Goal: Task Accomplishment & Management: Manage account settings

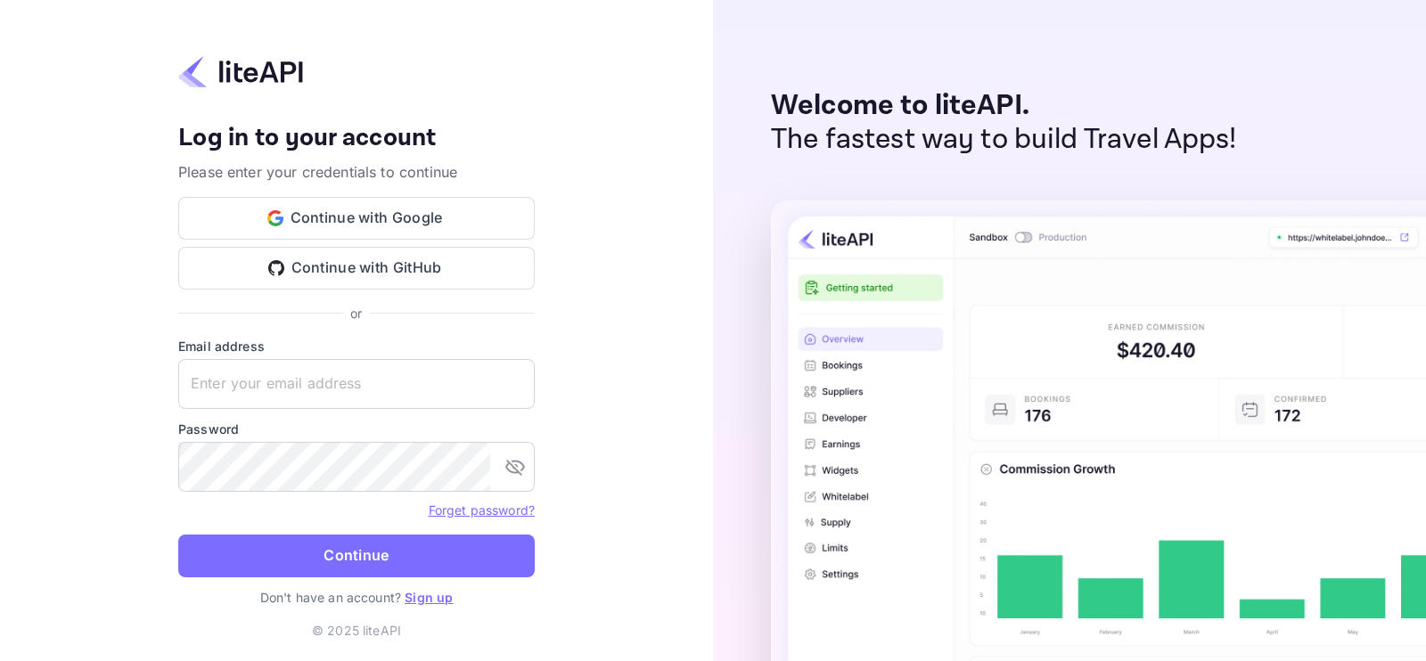
type input "m.tafjouti@nuitee.com"
click at [477, 506] on link "Forget password?" at bounding box center [482, 510] width 106 height 15
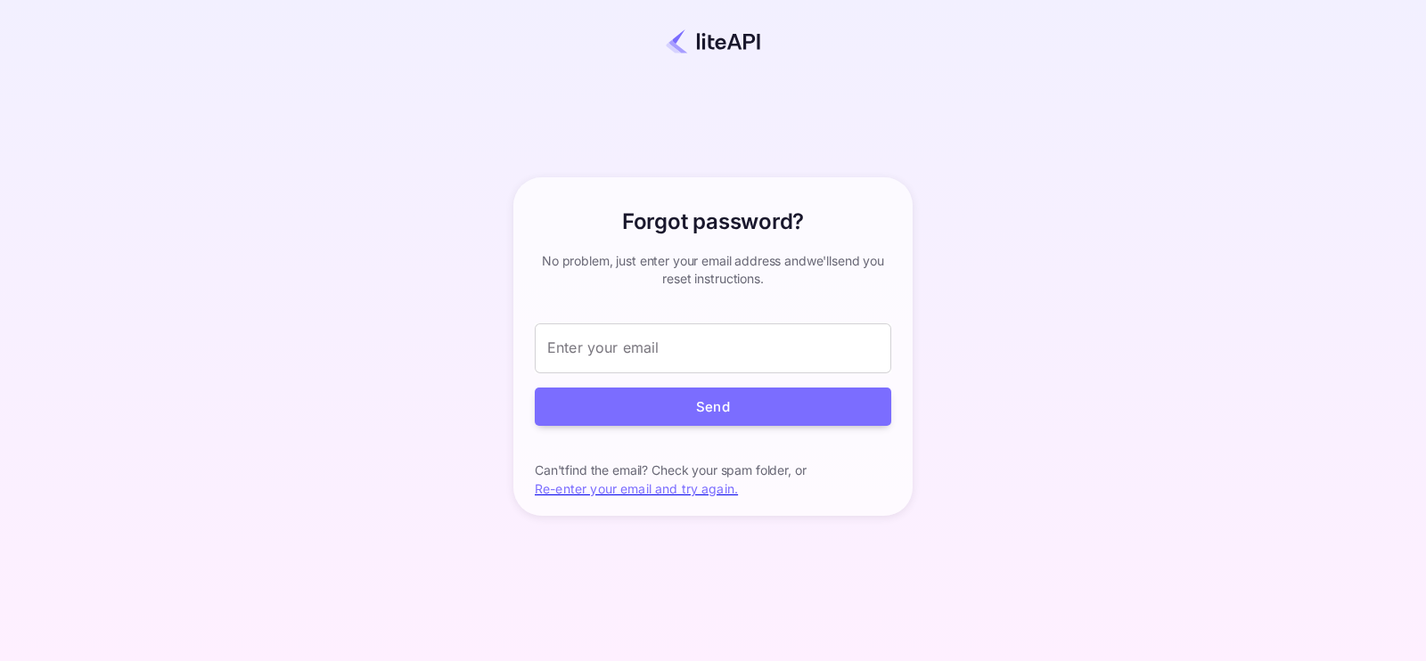
click at [976, 269] on div "Forgot password? your account has been created successfully, a confirmation lin…" at bounding box center [712, 346] width 1269 height 585
click at [726, 345] on input "Enter your email" at bounding box center [713, 349] width 357 height 50
type input "m.tafjouti@nuitee.com"
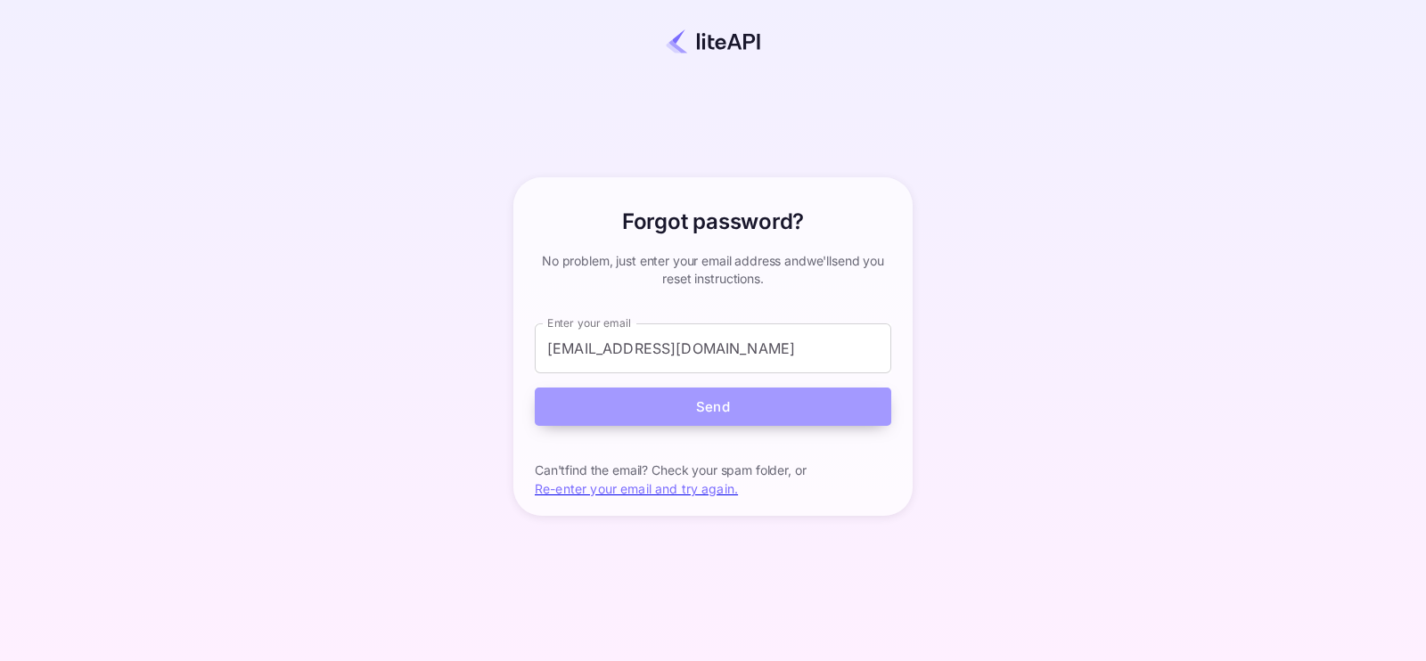
click at [744, 414] on button "Send" at bounding box center [713, 407] width 357 height 38
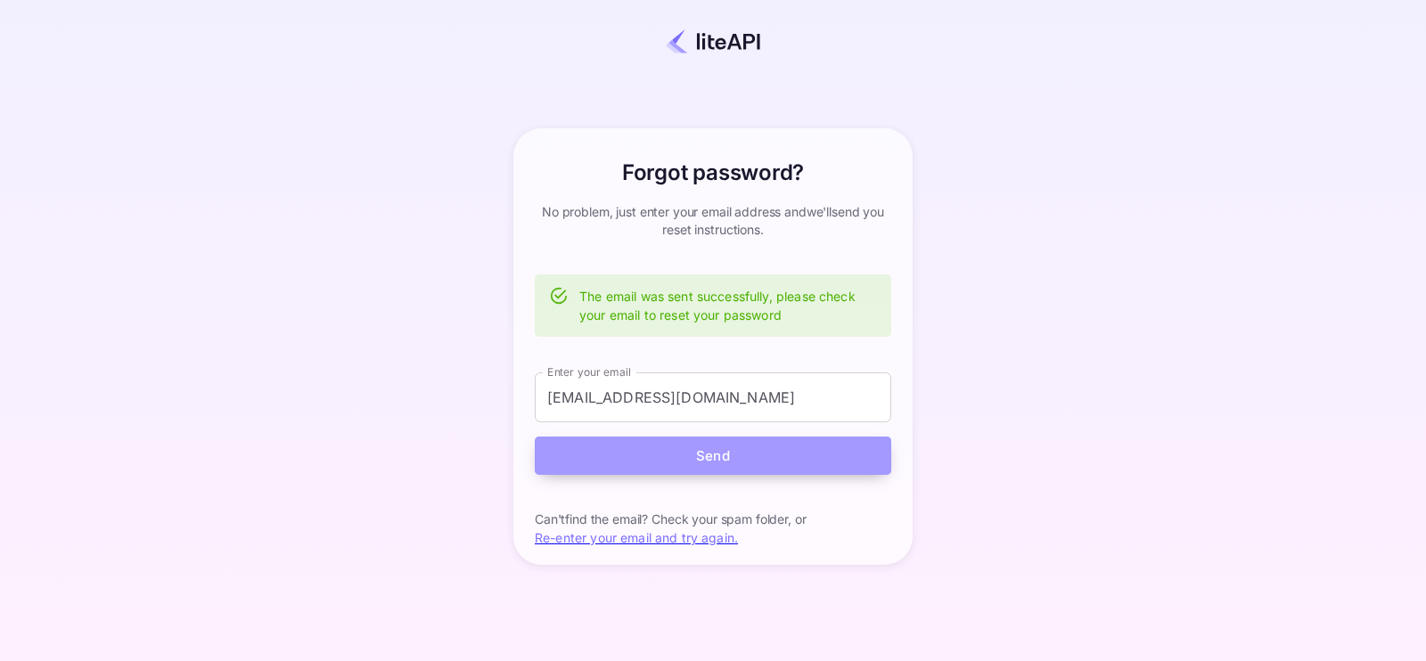
click at [753, 456] on button "Send" at bounding box center [713, 456] width 357 height 38
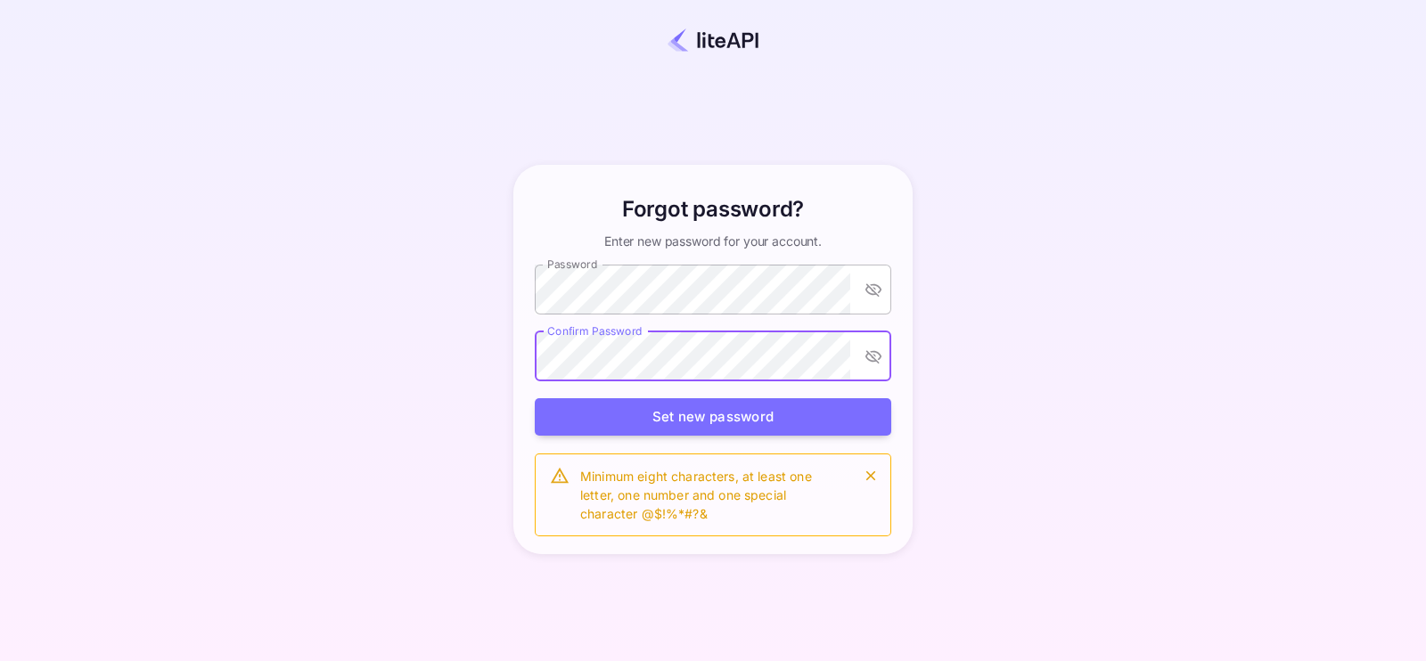
click at [882, 284] on icon "toggle password visibility" at bounding box center [874, 290] width 18 height 18
click at [689, 423] on button "Set new password" at bounding box center [713, 417] width 357 height 38
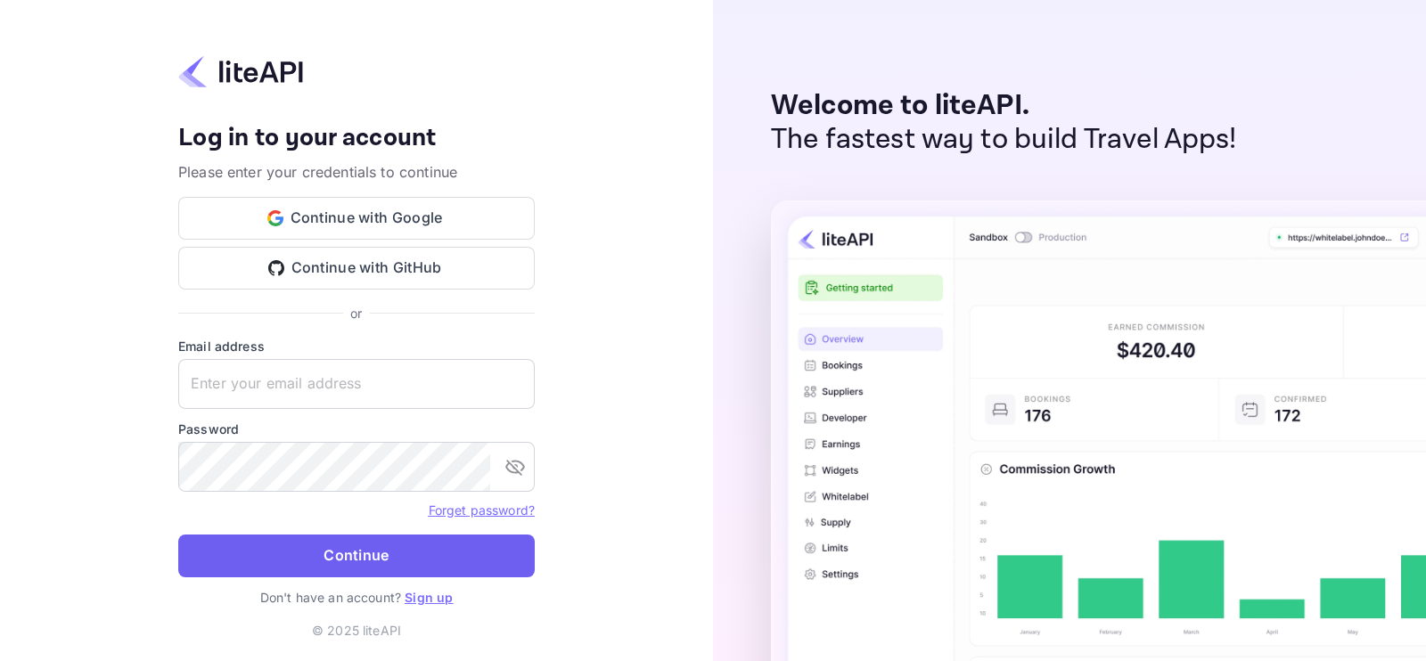
type input "[EMAIL_ADDRESS][DOMAIN_NAME]"
click at [356, 562] on button "Continue" at bounding box center [356, 556] width 357 height 43
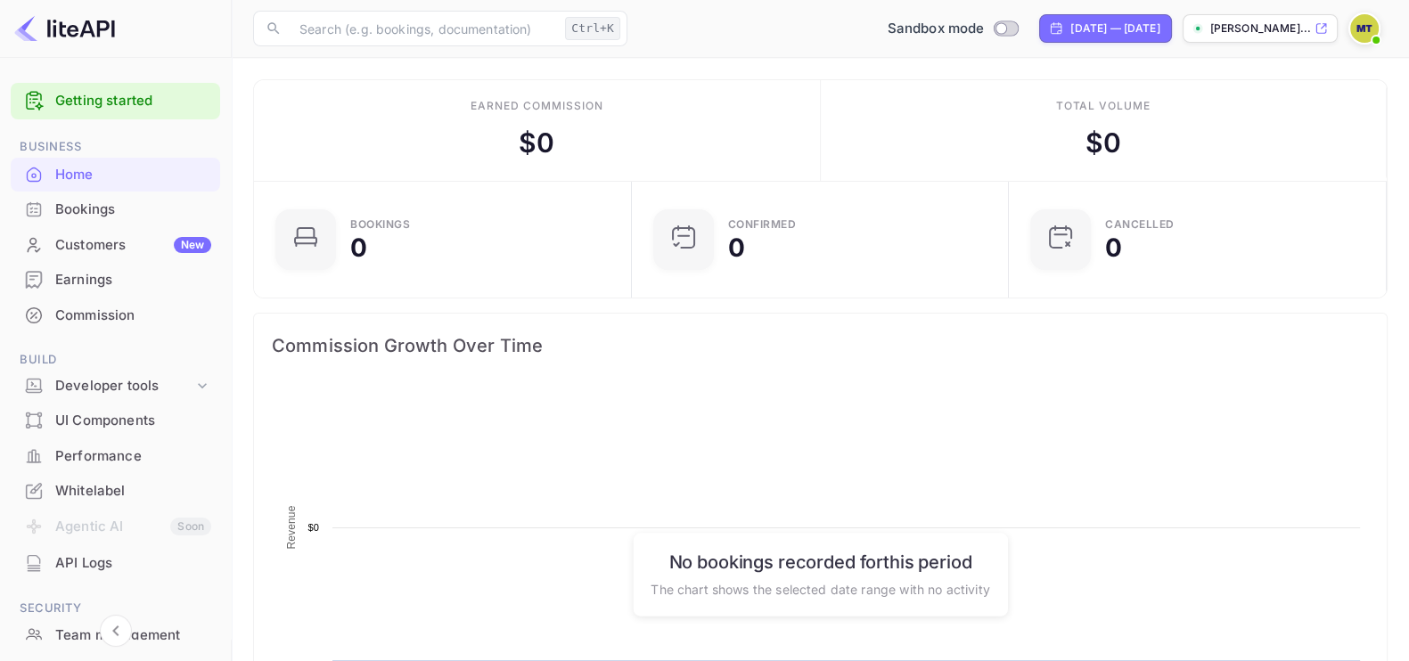
scroll to position [272, 350]
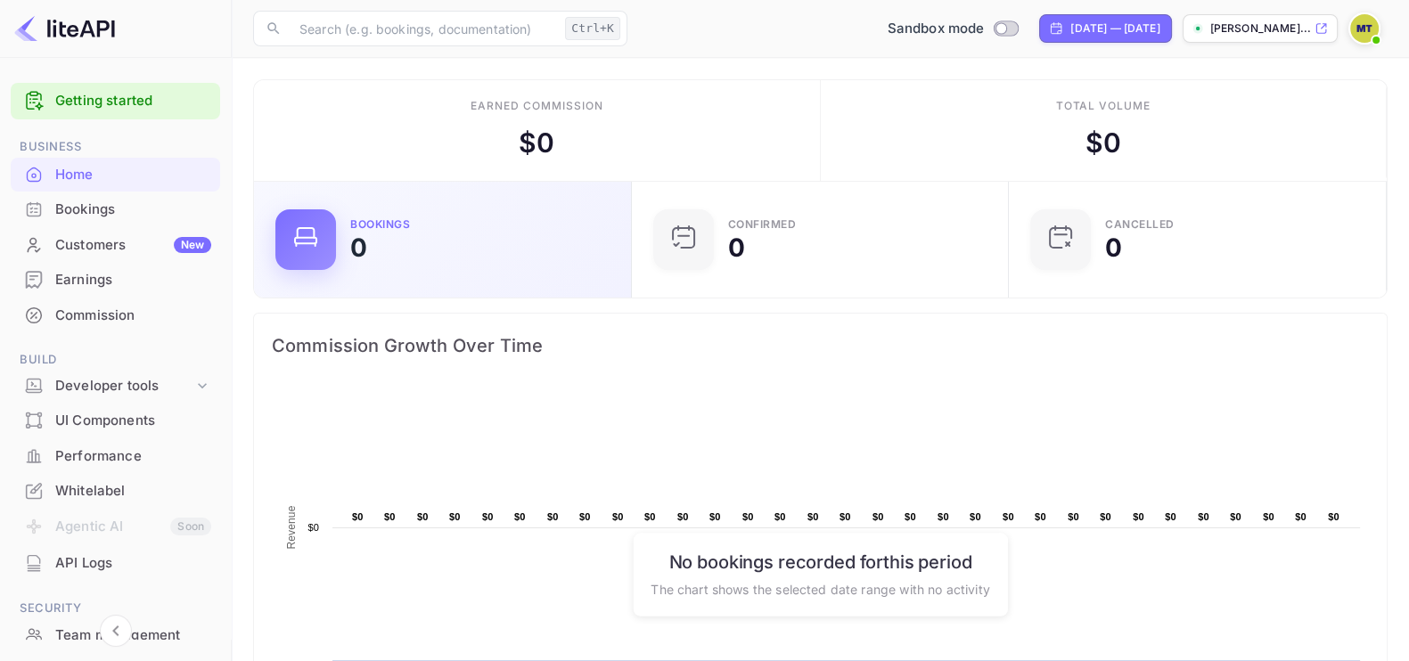
click at [374, 235] on div "Bookings 0" at bounding box center [479, 239] width 259 height 41
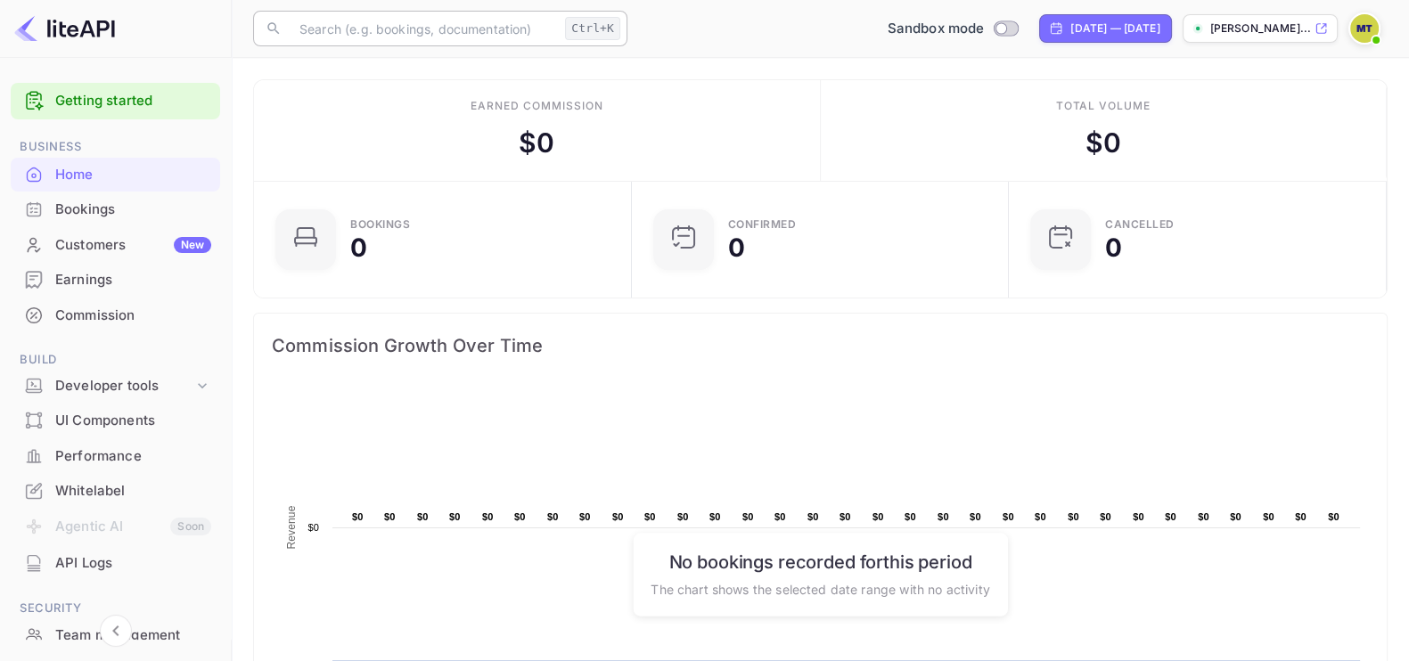
scroll to position [272, 350]
click at [548, 29] on input "text" at bounding box center [423, 29] width 269 height 36
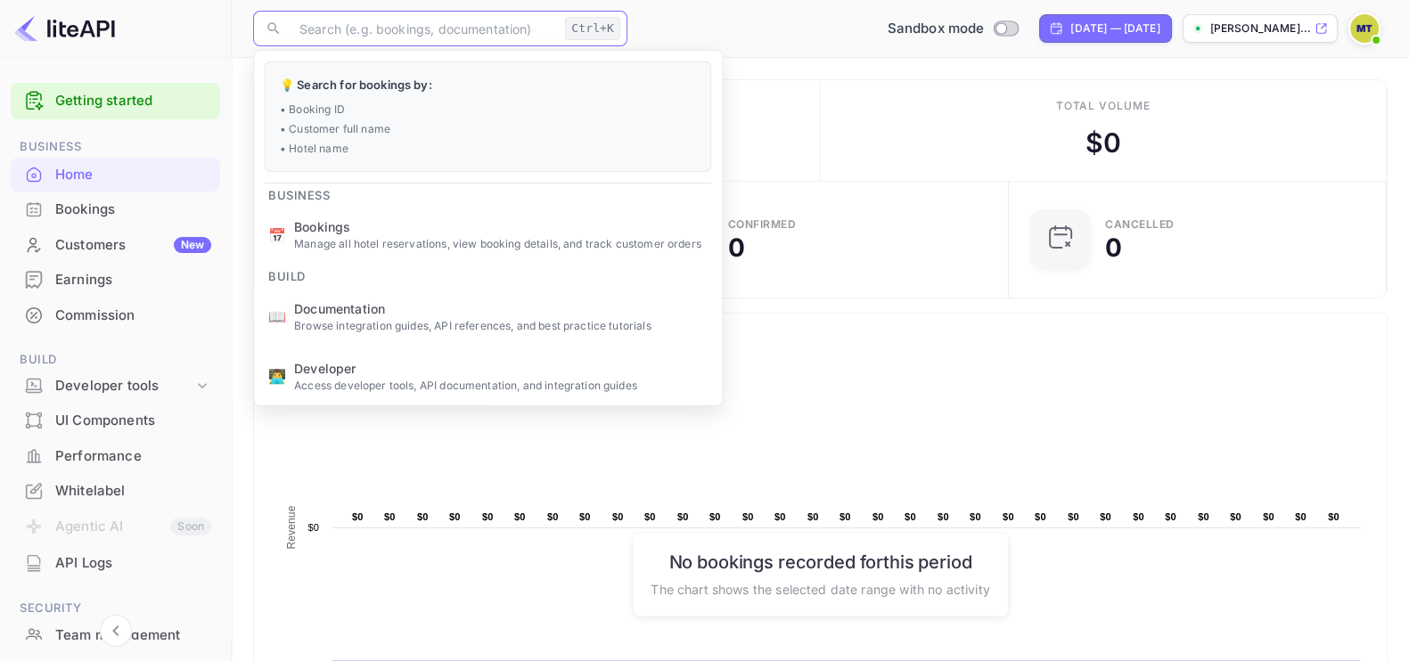
paste input "9051966"
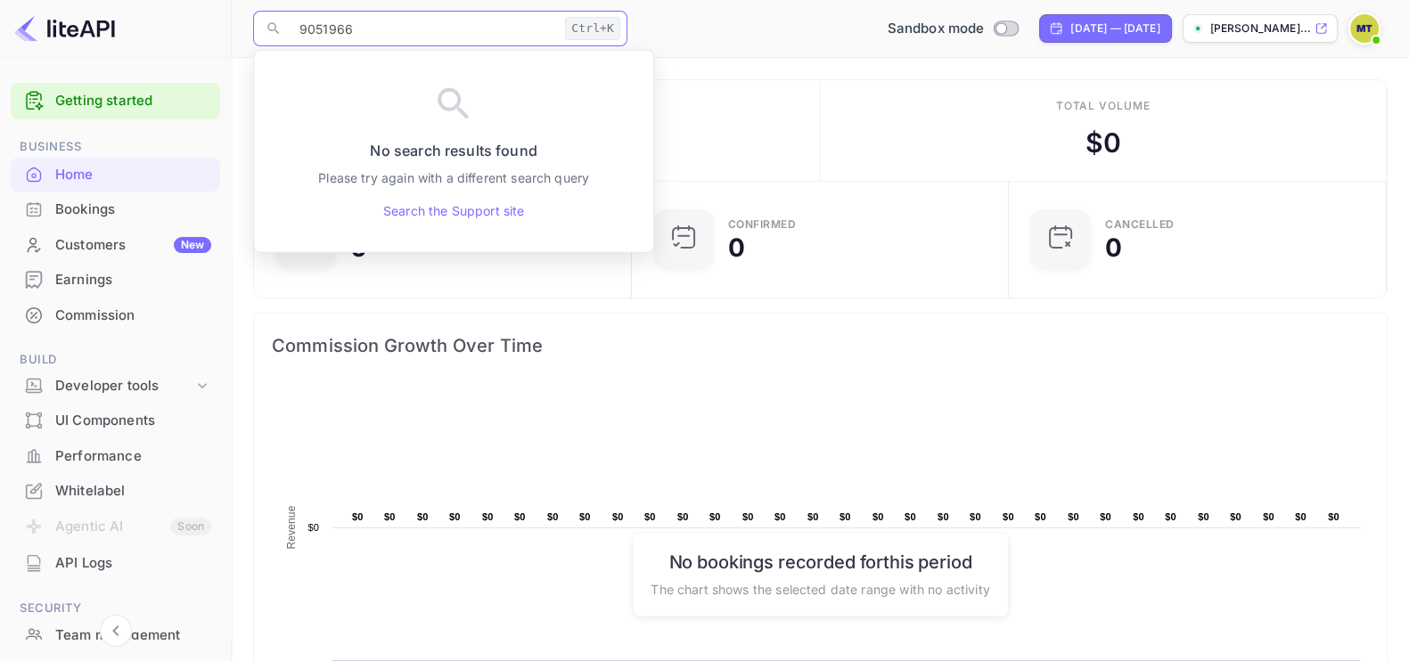
type input "9051966"
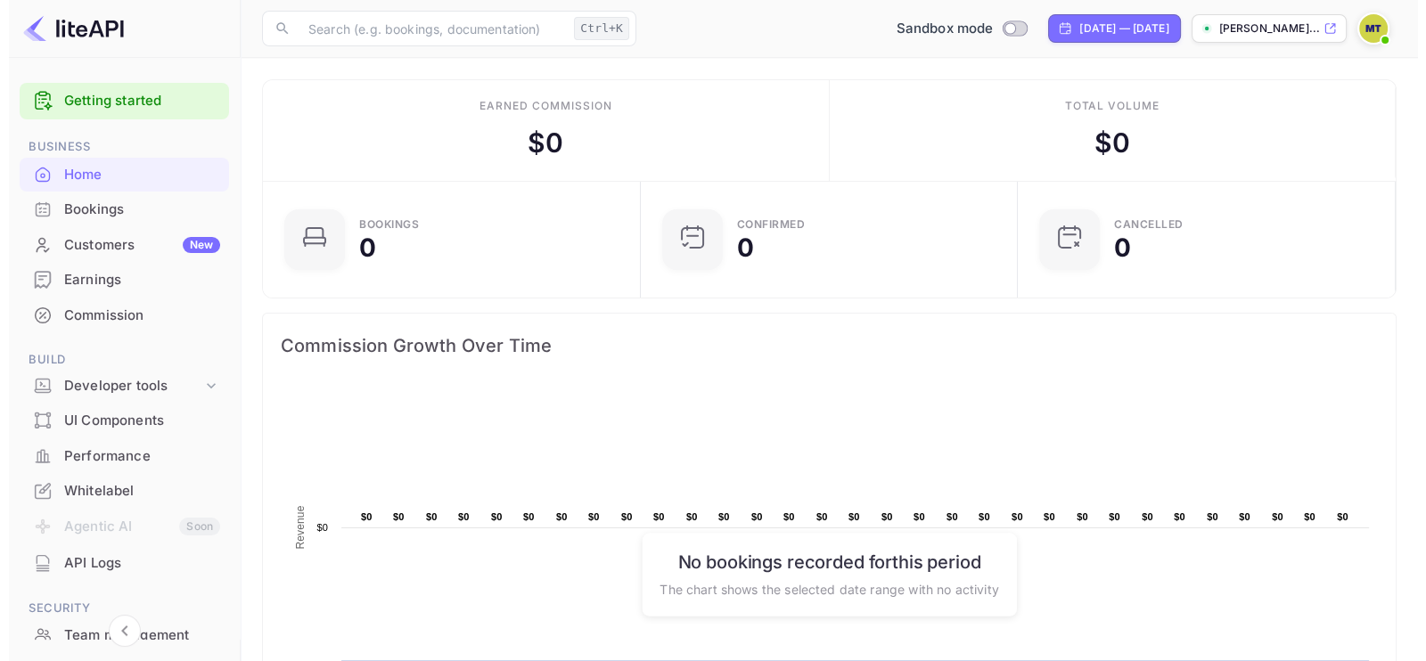
scroll to position [18, 18]
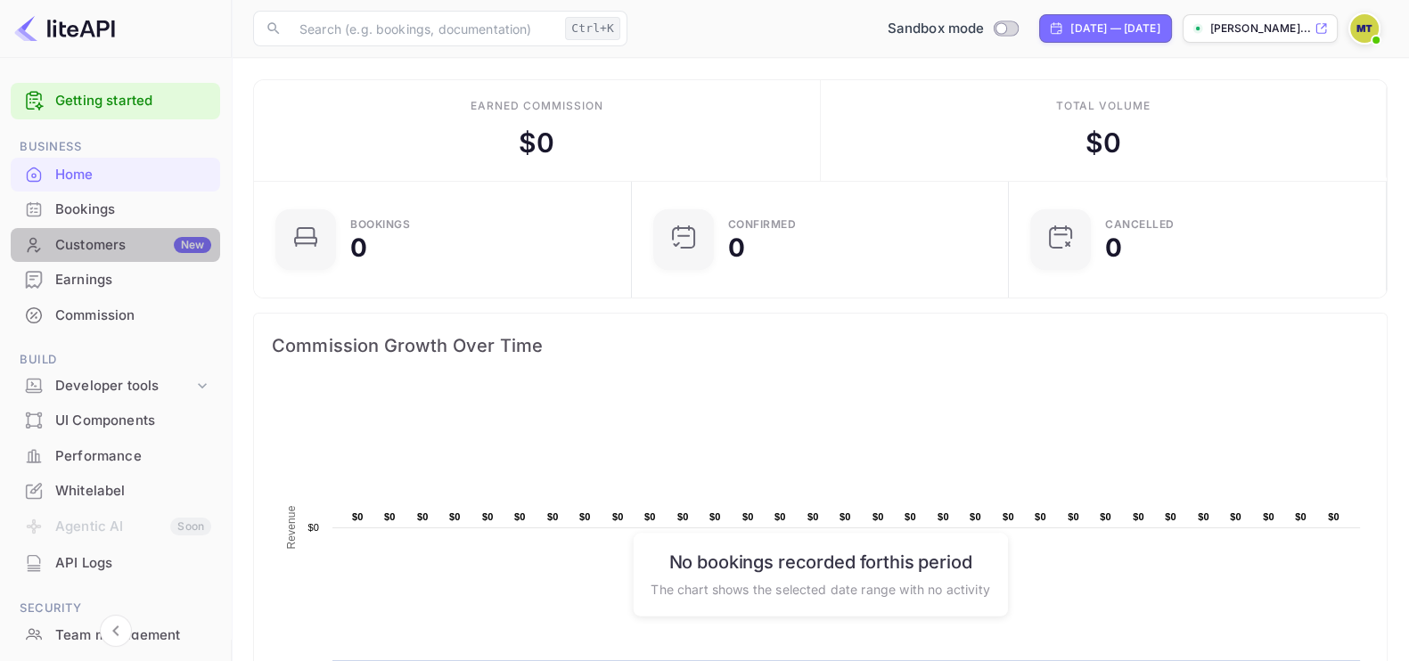
click at [134, 249] on div "Customers New" at bounding box center [133, 245] width 156 height 20
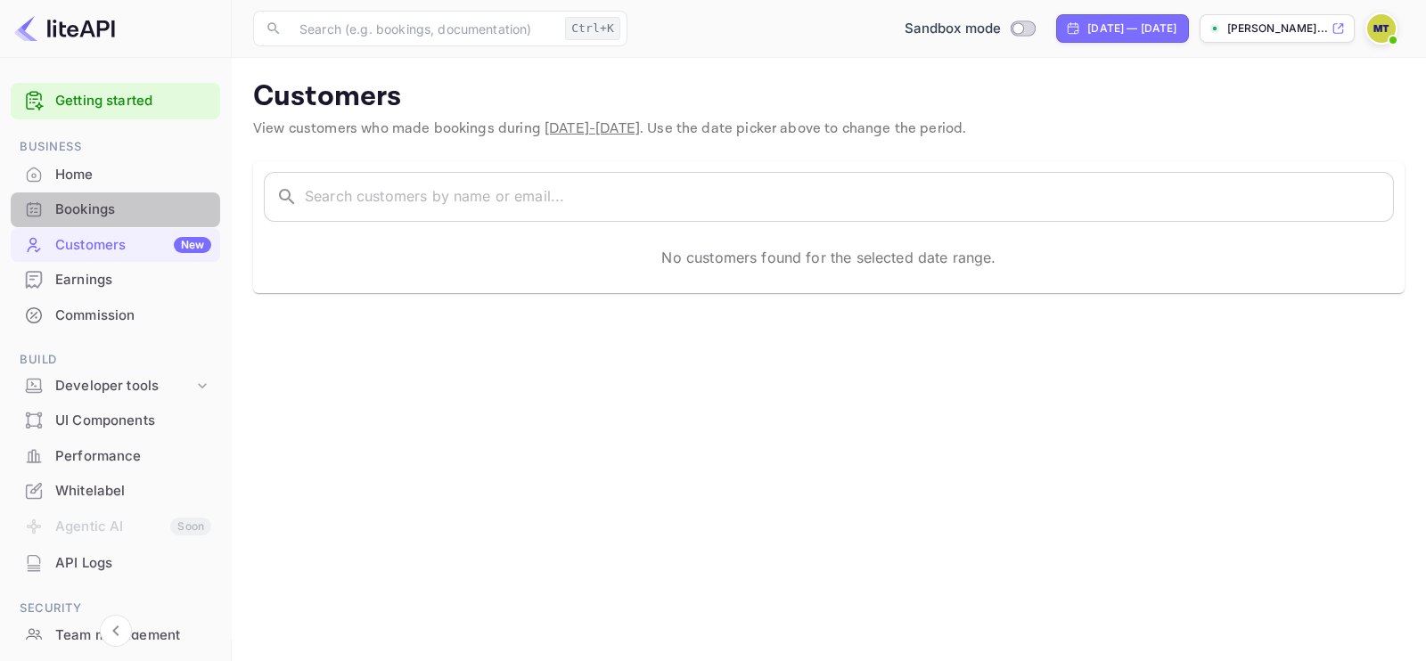
click at [140, 217] on div "Bookings" at bounding box center [133, 210] width 156 height 20
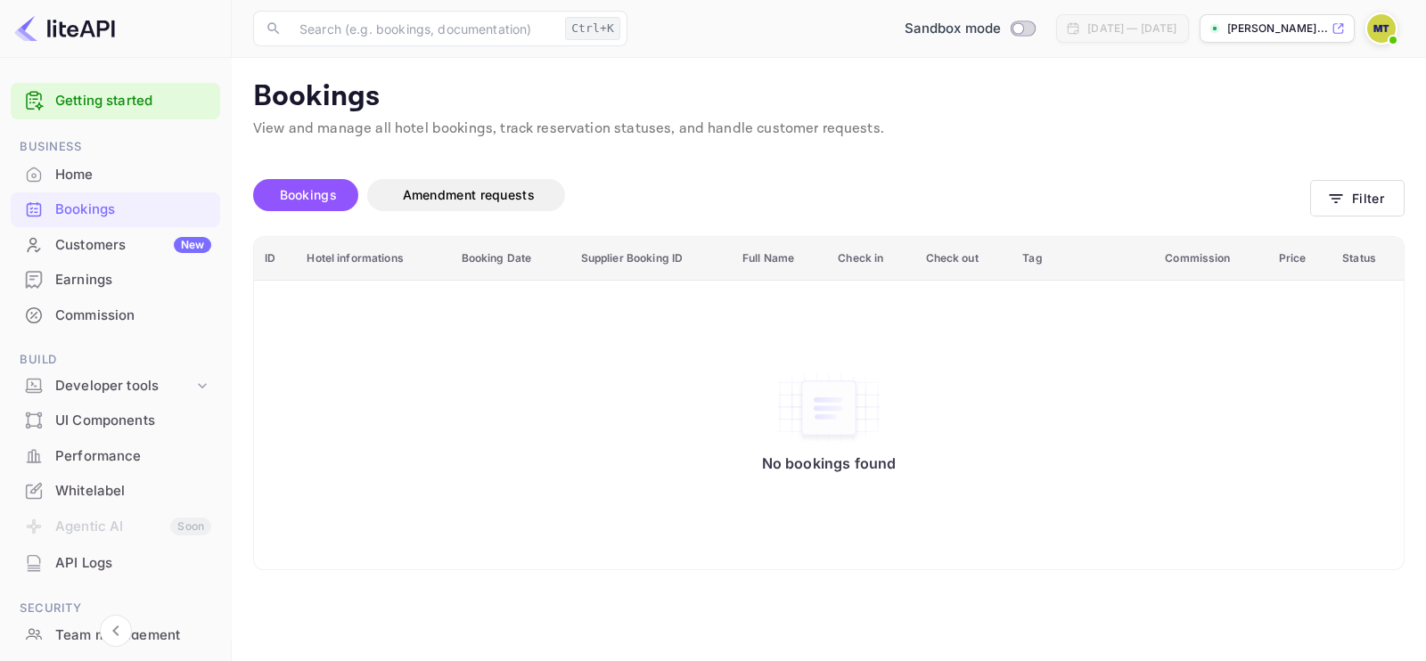
click at [1374, 31] on img at bounding box center [1381, 28] width 29 height 29
click at [1374, 31] on div at bounding box center [713, 330] width 1426 height 661
